Goal: Information Seeking & Learning: Learn about a topic

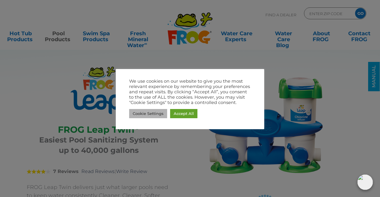
click at [147, 114] on link "Cookie Settings" at bounding box center [148, 113] width 38 height 9
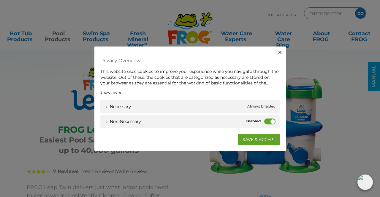
click at [267, 121] on label "Non-necessary" at bounding box center [269, 121] width 11 height 6
click at [0, 0] on input "Non-necessary" at bounding box center [0, 0] width 0 height 0
click at [264, 139] on link "SAVE & ACCEPT" at bounding box center [259, 139] width 42 height 11
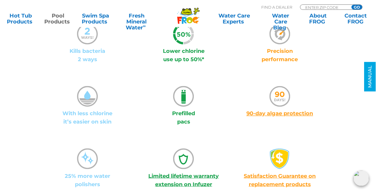
scroll to position [416, 0]
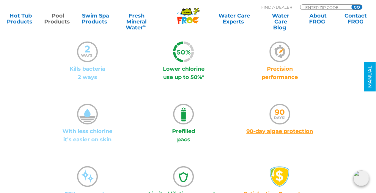
click at [85, 52] on icon ".st000{fill:#1DA7E0;} .st001{fill:#B3B3B3;}" at bounding box center [87, 51] width 21 height 21
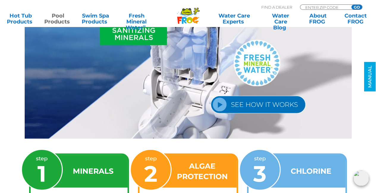
scroll to position [802, 0]
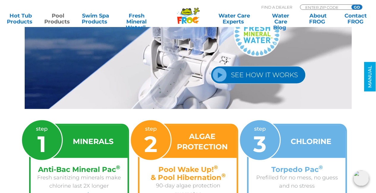
click at [231, 76] on link "SEE HOW IT WORKS" at bounding box center [258, 75] width 95 height 18
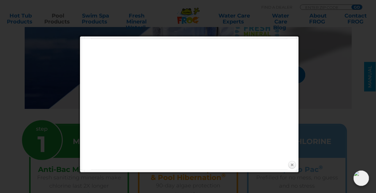
click at [291, 163] on link "Close" at bounding box center [291, 165] width 9 height 9
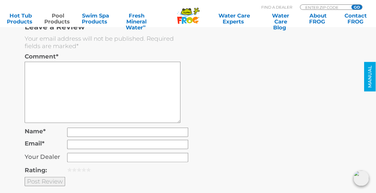
scroll to position [1693, 0]
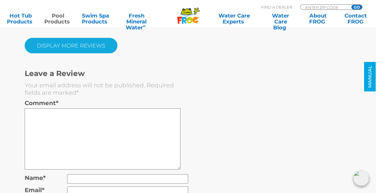
click at [83, 38] on link "Display More Reviews" at bounding box center [71, 45] width 93 height 15
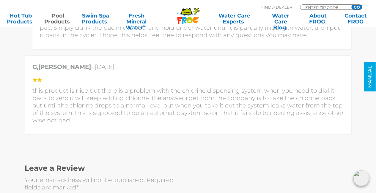
scroll to position [1841, 0]
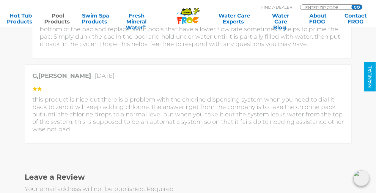
scroll to position [802, 0]
